Goal: Find contact information: Obtain details needed to contact an individual or organization

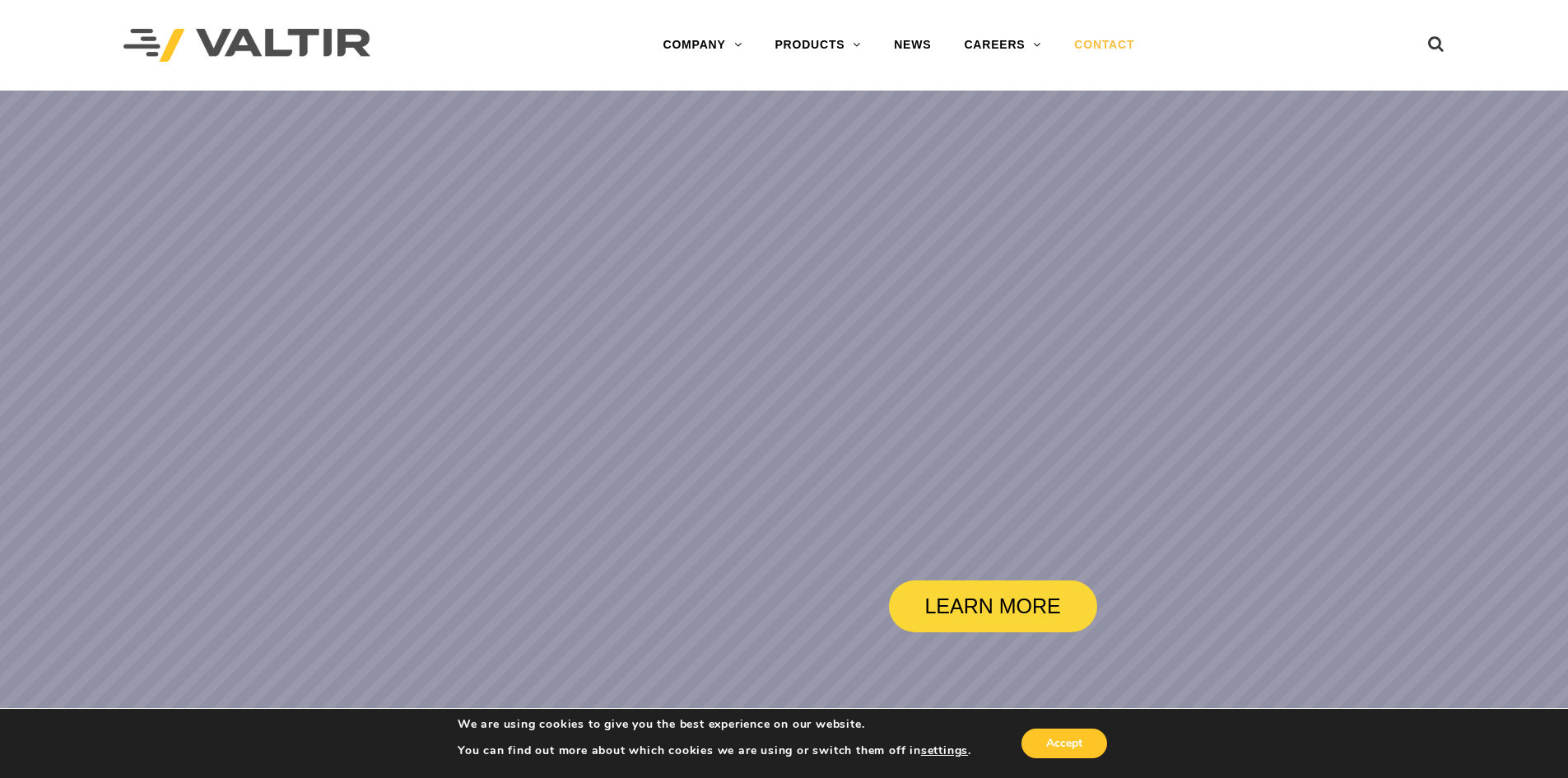
click at [1102, 39] on link "CONTACT" at bounding box center [1104, 45] width 93 height 33
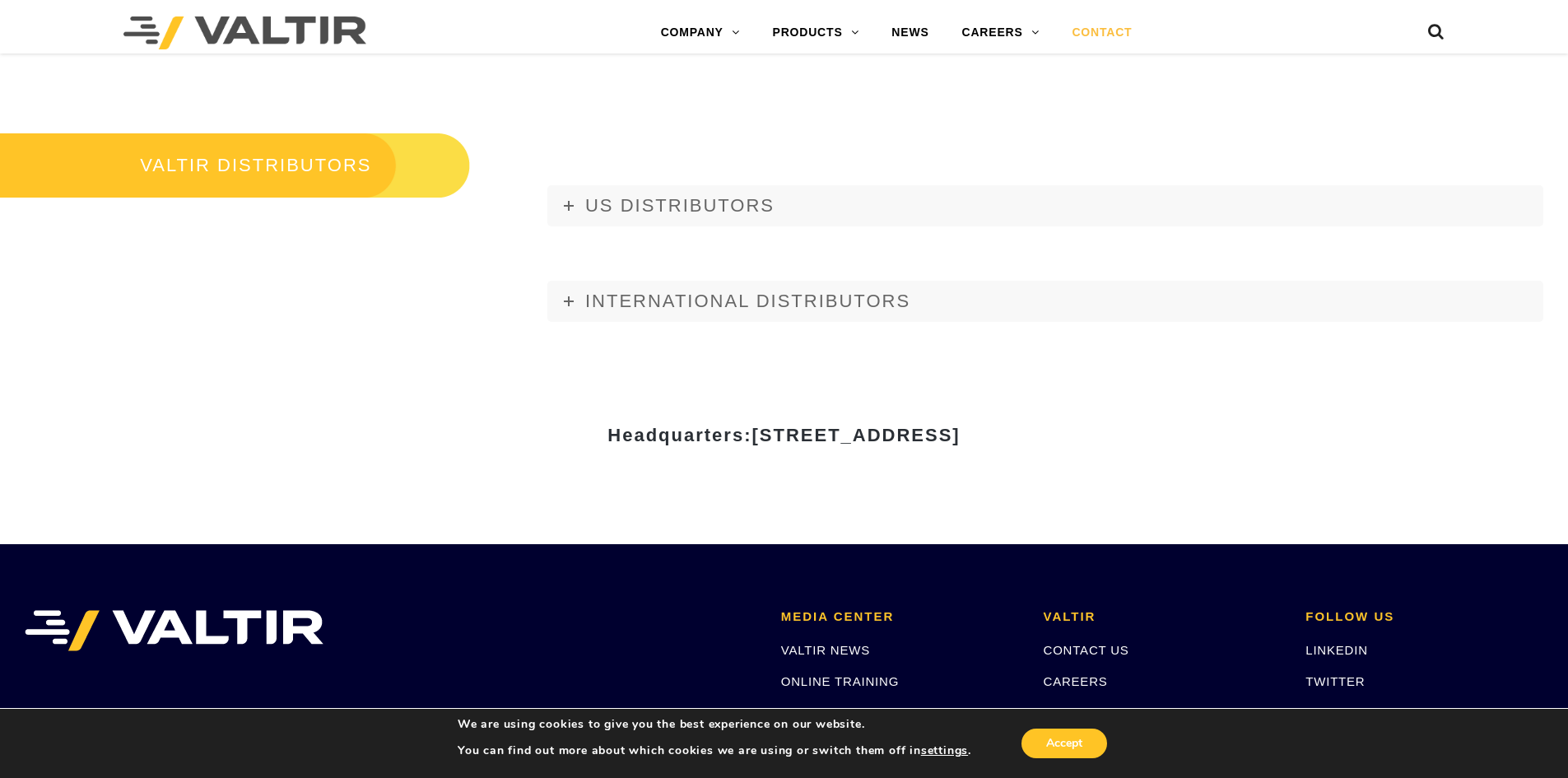
scroll to position [2142, 0]
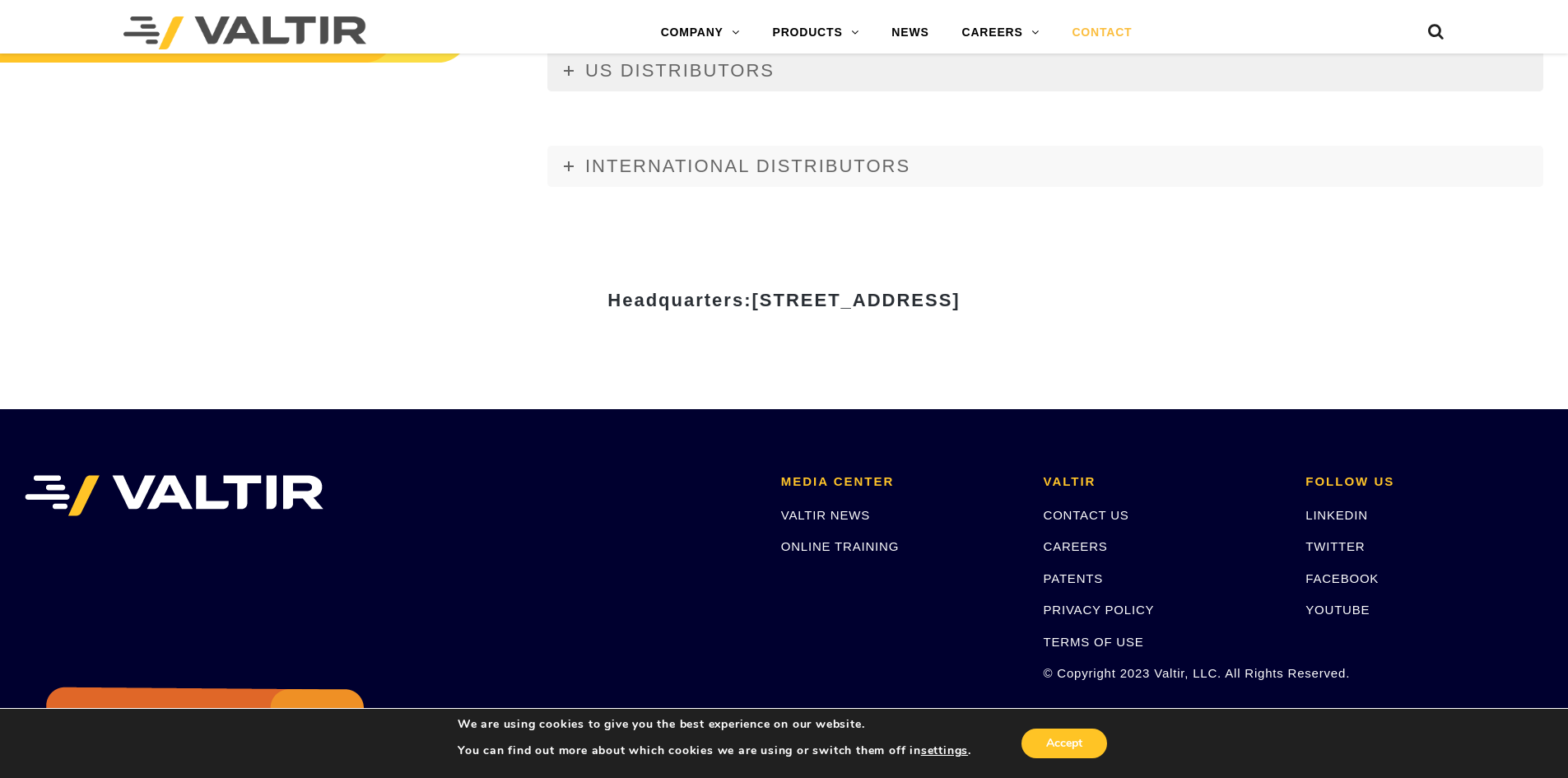
click at [567, 72] on icon at bounding box center [569, 70] width 10 height 10
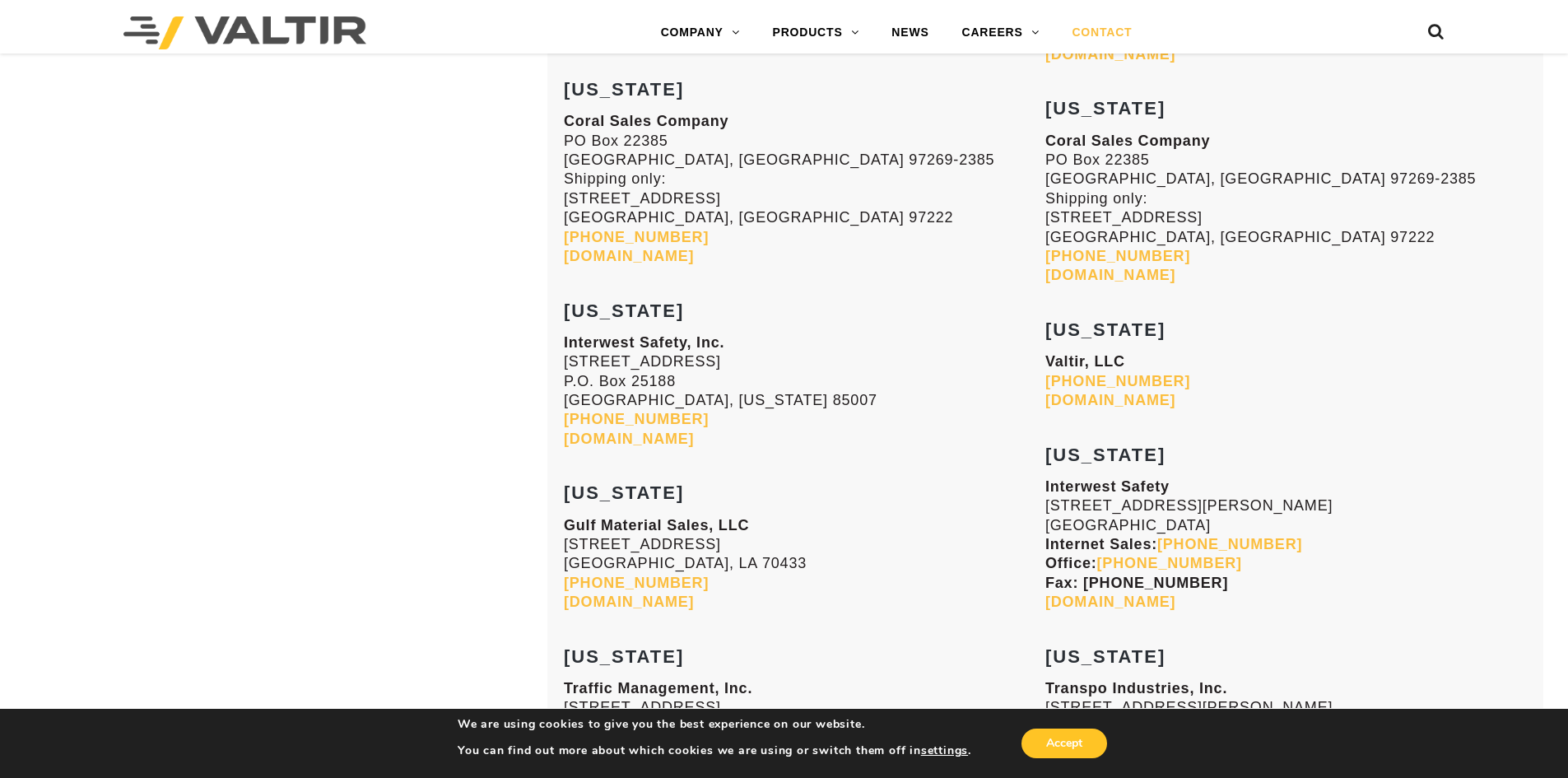
scroll to position [2058, 0]
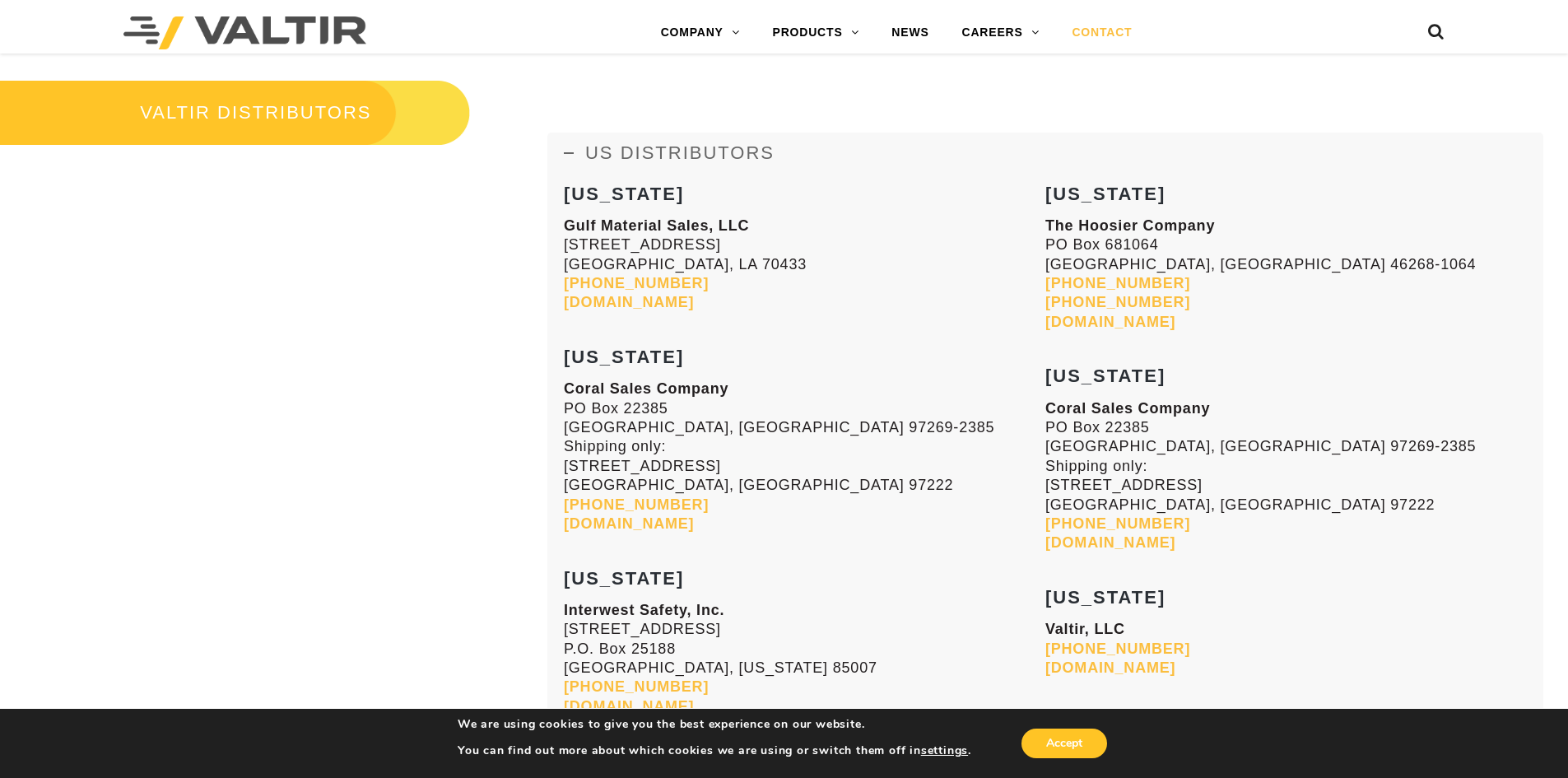
scroll to position [2142, 0]
